Goal: Transaction & Acquisition: Purchase product/service

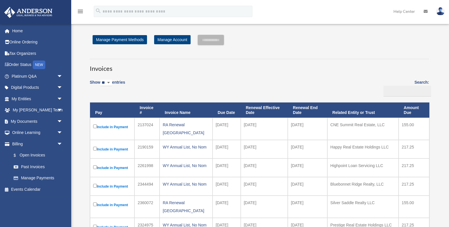
click at [119, 128] on label "Include in Payment" at bounding box center [112, 126] width 38 height 7
click at [224, 41] on input "**********" at bounding box center [211, 40] width 26 height 10
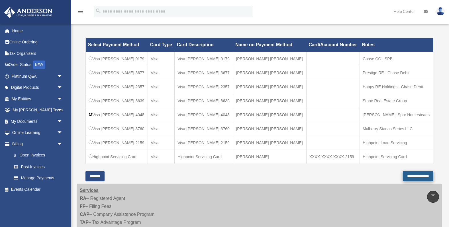
scroll to position [156, 0]
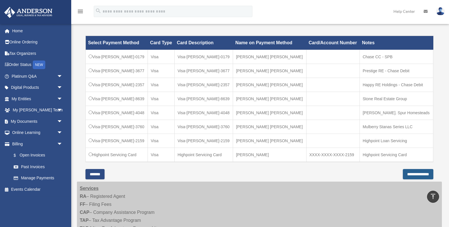
click at [415, 173] on input "**********" at bounding box center [418, 174] width 31 height 10
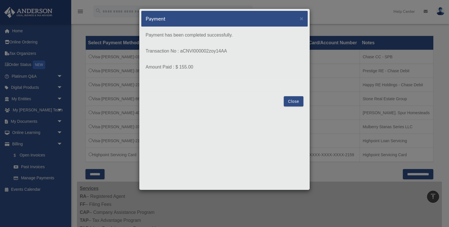
click at [293, 100] on button "Close" at bounding box center [294, 101] width 20 height 10
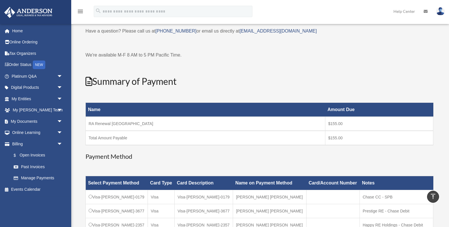
scroll to position [14, 0]
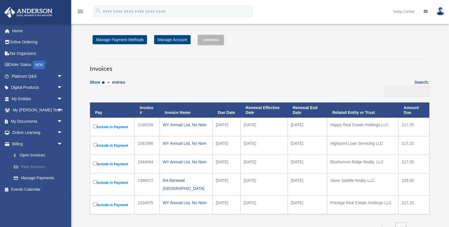
click at [39, 165] on link "Past Invoices" at bounding box center [39, 166] width 63 height 11
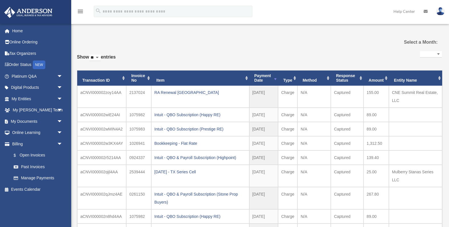
select select
drag, startPoint x: 392, startPoint y: 94, endPoint x: 417, endPoint y: 93, distance: 24.8
click at [417, 93] on td "CNE Summit Real Estate, LLC" at bounding box center [415, 97] width 53 height 22
copy td "CNE Summit"
